Goal: Task Accomplishment & Management: Use online tool/utility

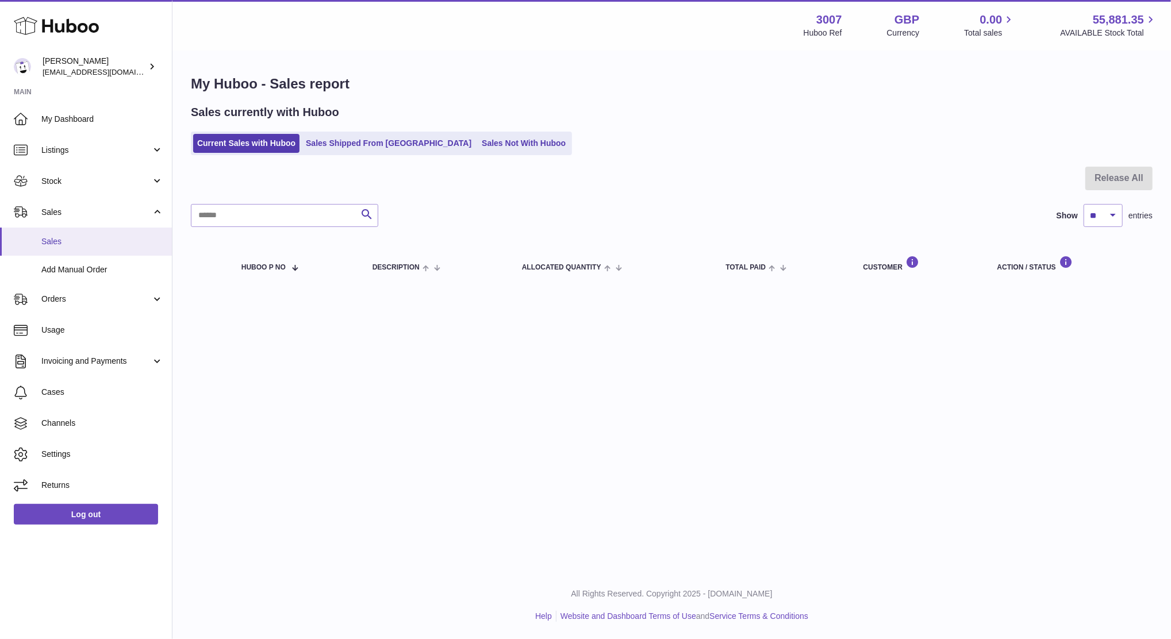
click at [66, 235] on link "Sales" at bounding box center [86, 242] width 172 height 28
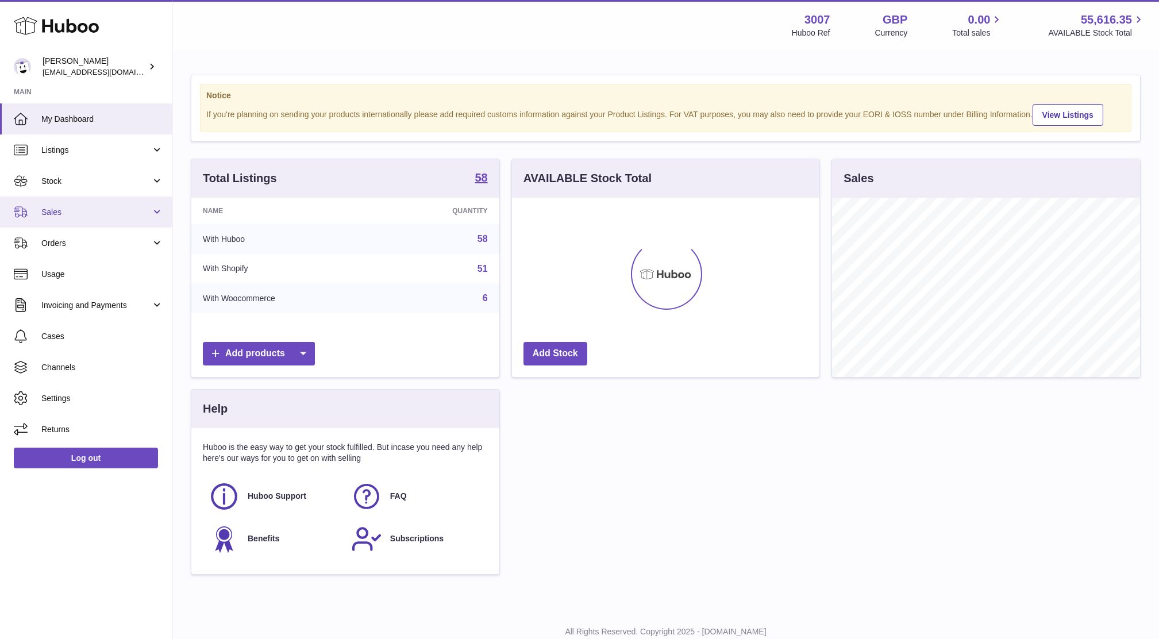
scroll to position [179, 307]
click at [63, 207] on span "Sales" at bounding box center [96, 212] width 110 height 11
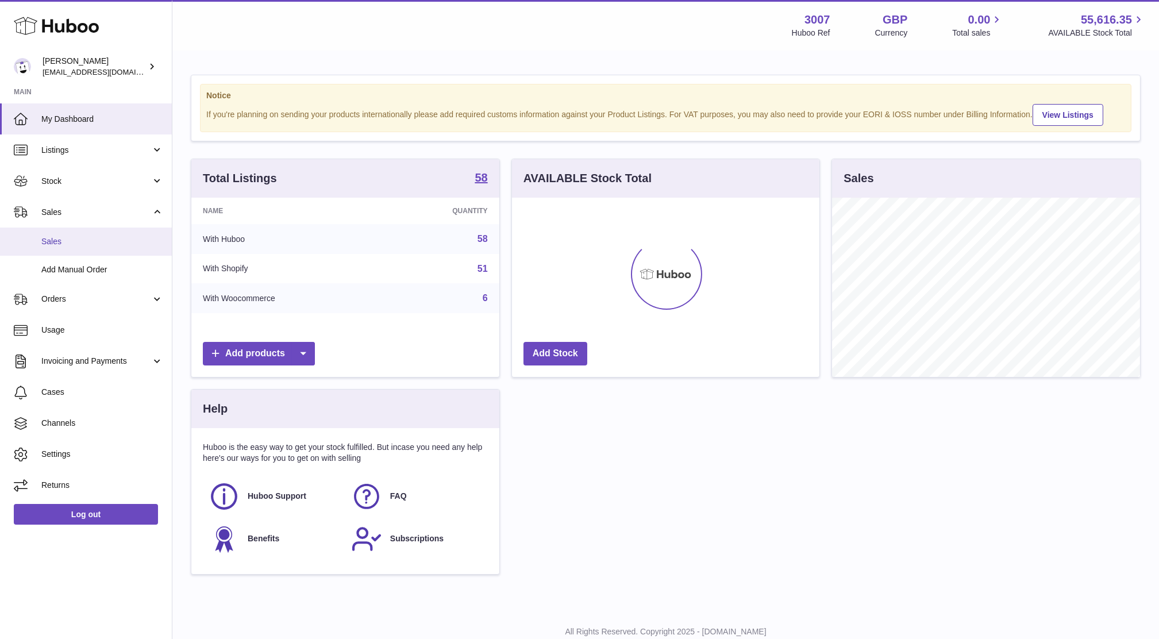
click at [75, 238] on span "Sales" at bounding box center [102, 241] width 122 height 11
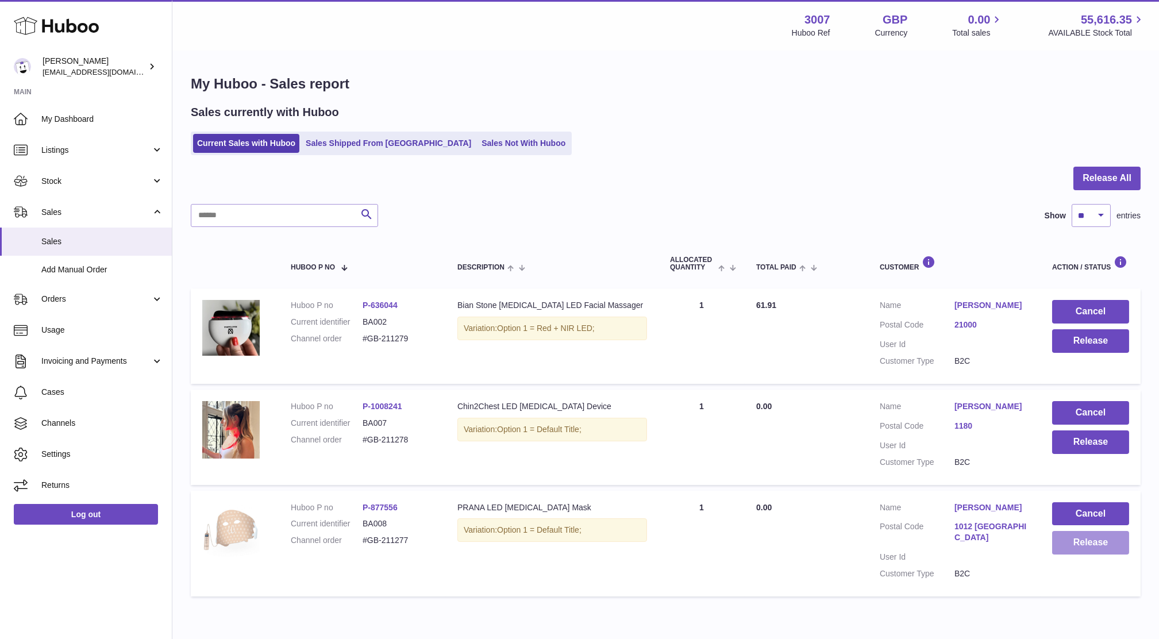
click at [1056, 551] on button "Release" at bounding box center [1090, 543] width 77 height 24
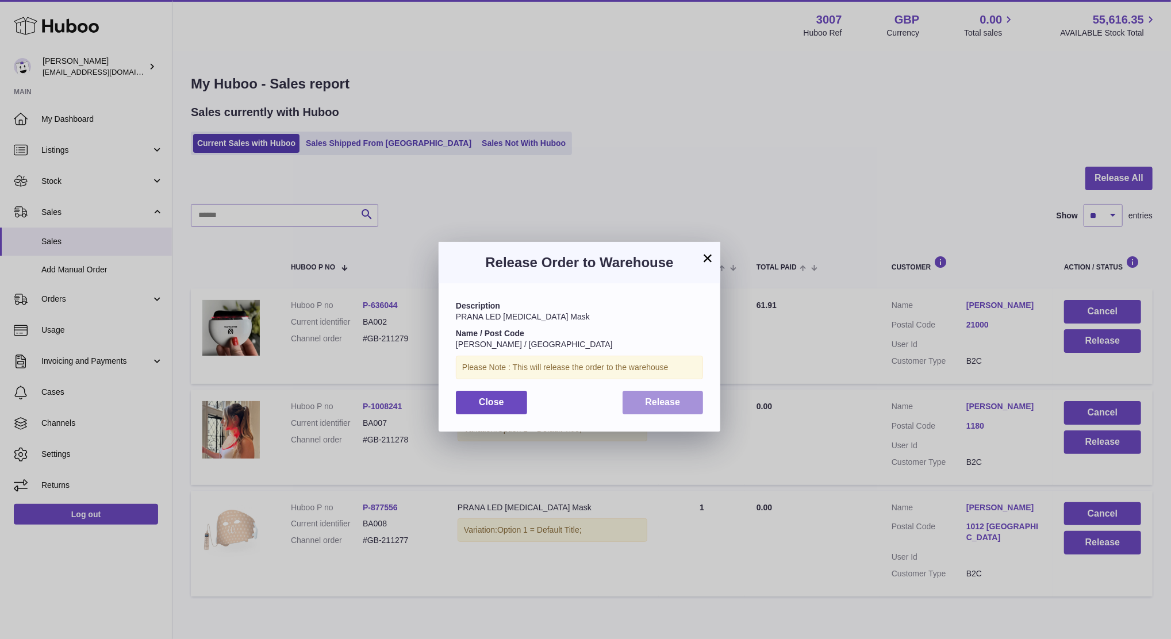
click at [693, 402] on button "Release" at bounding box center [662, 403] width 81 height 24
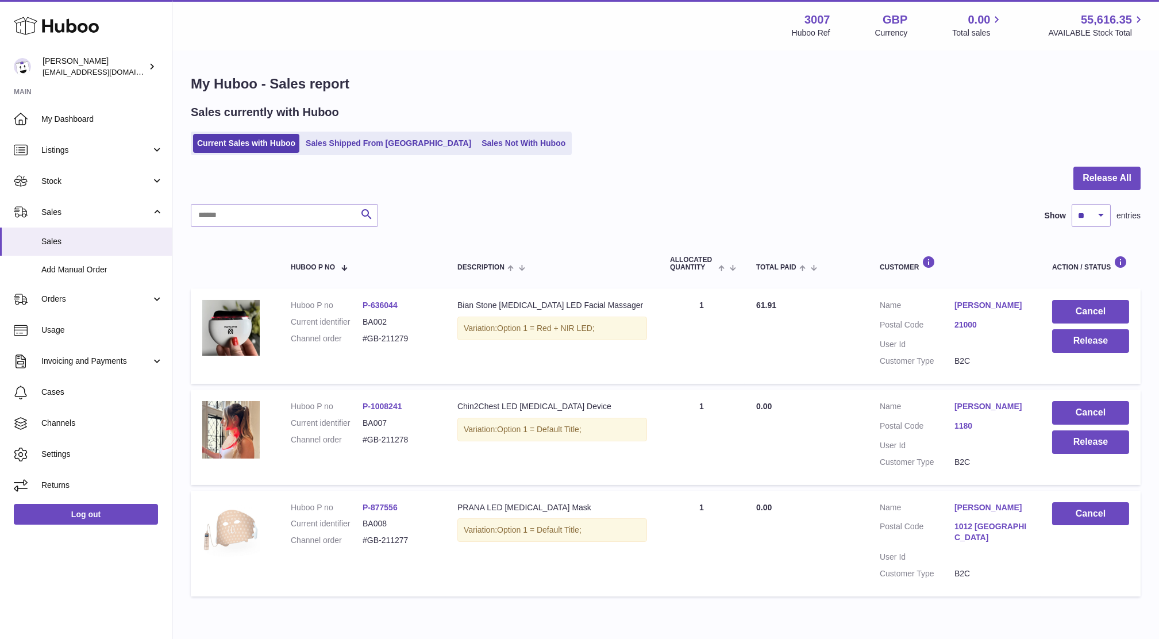
click at [1067, 453] on td "Cancel Release" at bounding box center [1091, 437] width 100 height 95
click at [1068, 449] on button "Release" at bounding box center [1090, 442] width 77 height 24
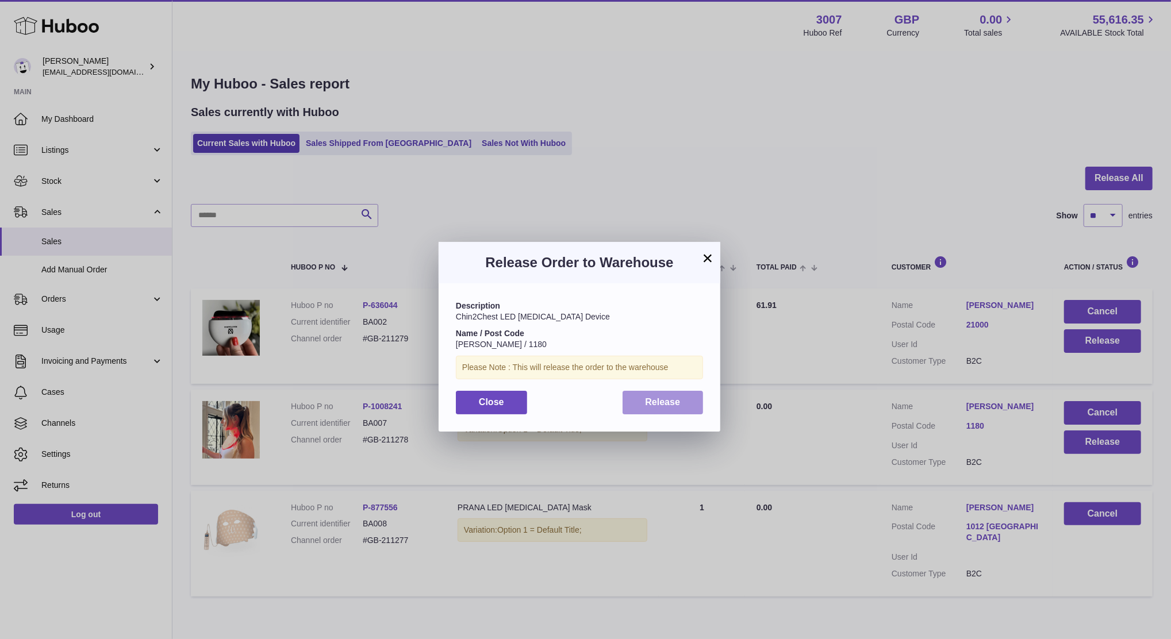
click at [658, 403] on span "Release" at bounding box center [662, 402] width 35 height 10
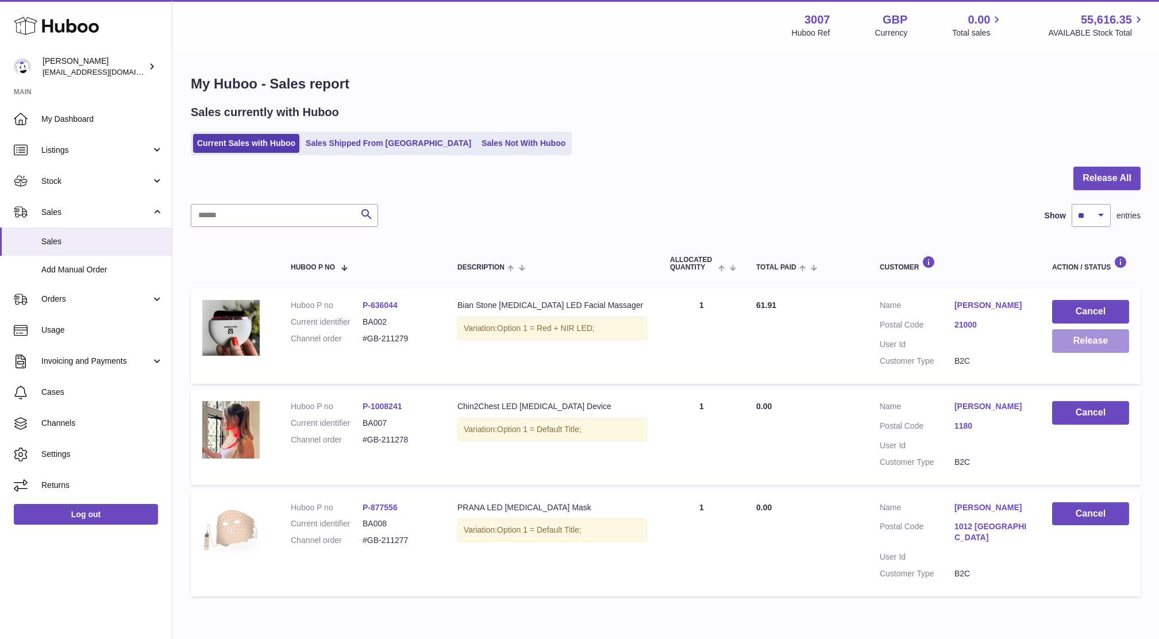
click at [1077, 341] on button "Release" at bounding box center [1090, 341] width 77 height 24
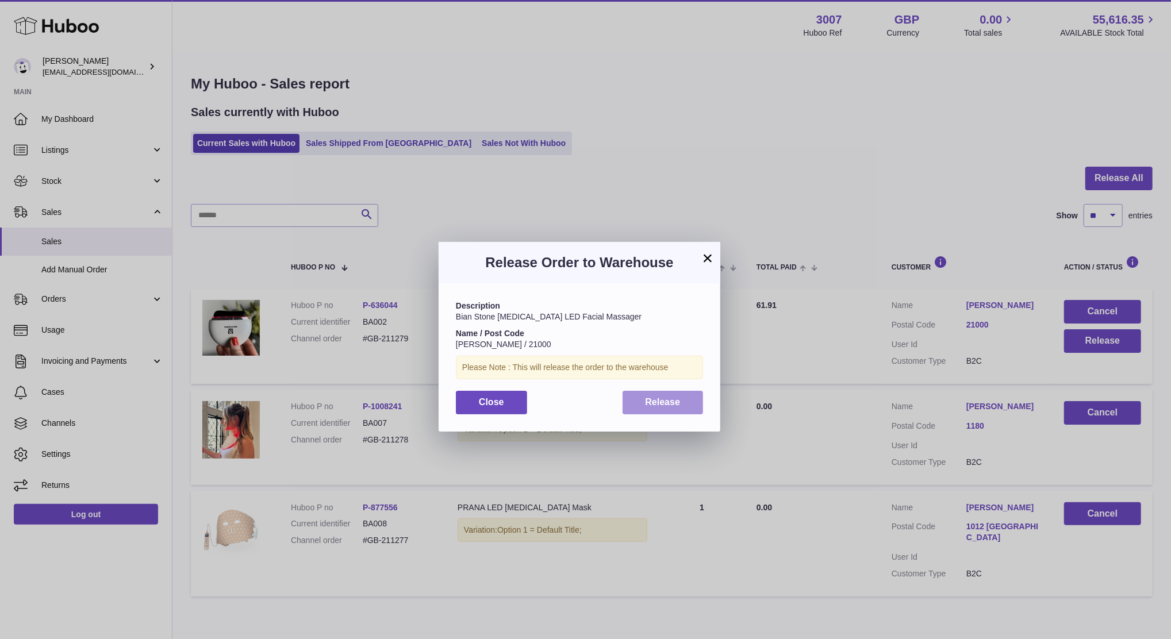
click at [654, 412] on button "Release" at bounding box center [662, 403] width 81 height 24
